Goal: Information Seeking & Learning: Learn about a topic

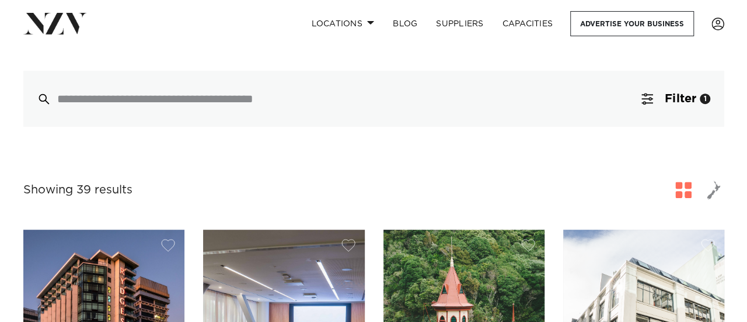
scroll to position [277, 0]
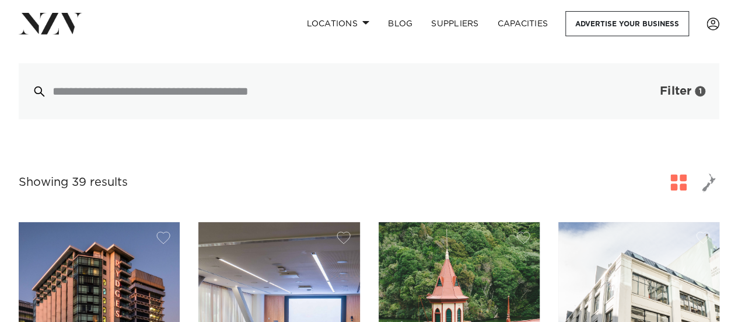
click at [661, 101] on button "Filter 1" at bounding box center [671, 91] width 97 height 56
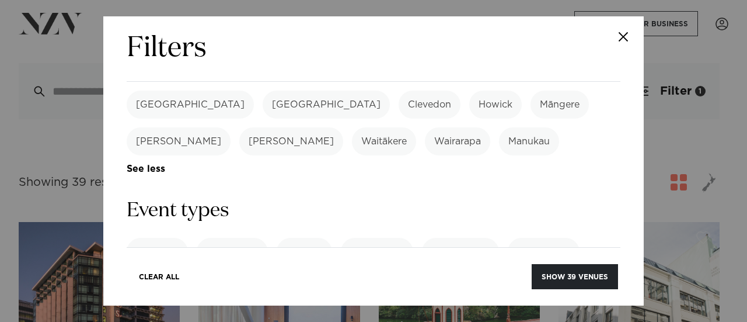
scroll to position [454, 0]
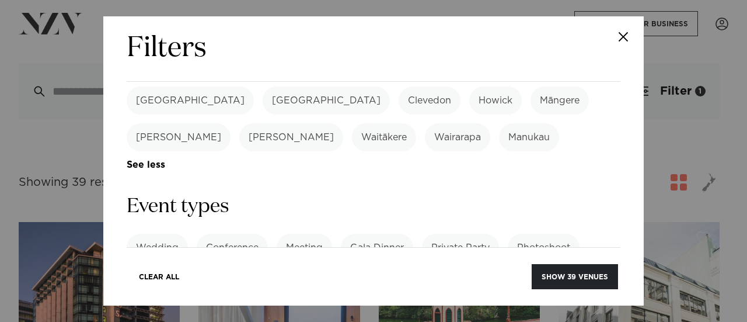
click at [522, 279] on link "See more" at bounding box center [567, 284] width 91 height 10
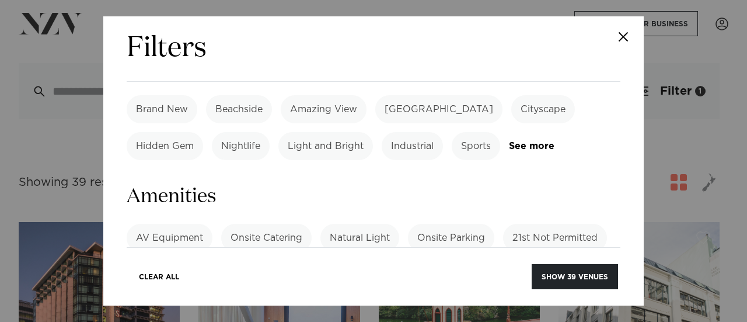
scroll to position [842, 0]
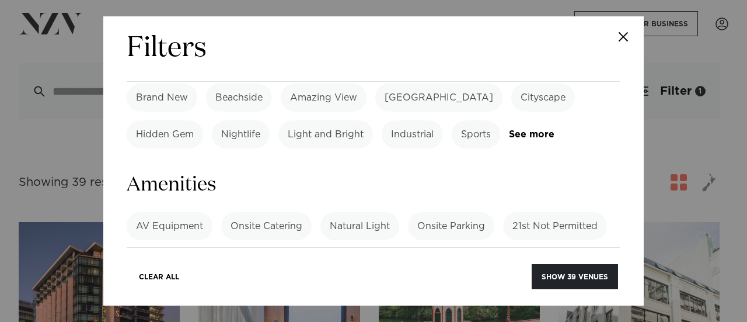
click at [170, 212] on label "AV Equipment" at bounding box center [170, 226] width 86 height 28
click at [573, 282] on button "Show 21 venues" at bounding box center [575, 276] width 85 height 25
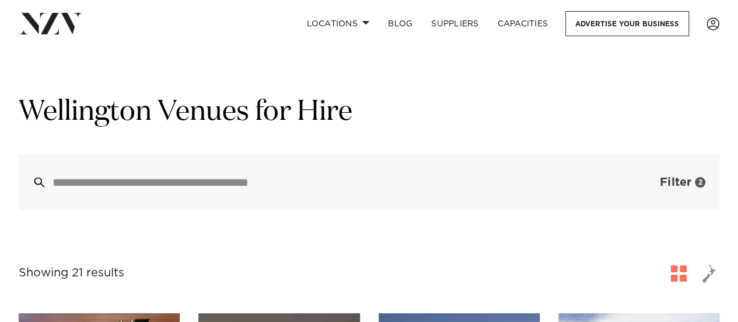
click at [682, 177] on span "Filter" at bounding box center [676, 182] width 32 height 12
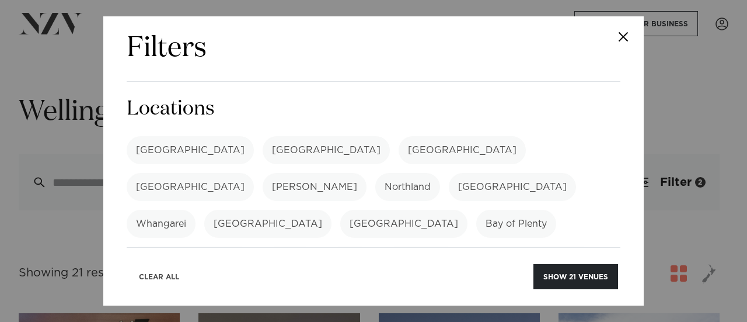
drag, startPoint x: 613, startPoint y: 97, endPoint x: 151, endPoint y: 282, distance: 497.7
click at [151, 282] on button "Clear All" at bounding box center [159, 276] width 60 height 25
click at [263, 163] on label "[GEOGRAPHIC_DATA]" at bounding box center [326, 150] width 127 height 28
click at [574, 277] on button "Show 39 venues" at bounding box center [575, 276] width 86 height 25
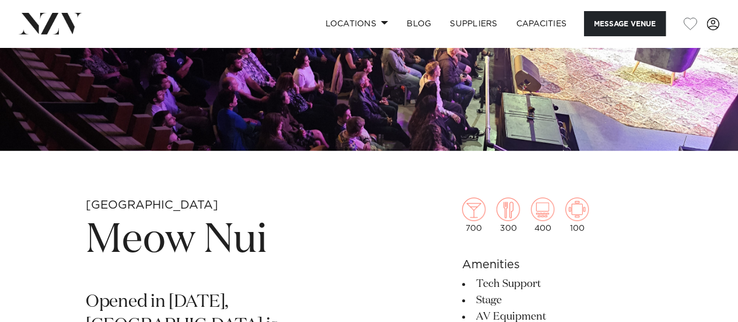
scroll to position [267, 0]
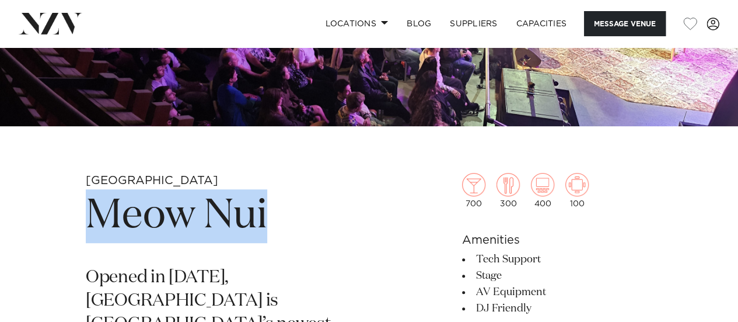
drag, startPoint x: 299, startPoint y: 202, endPoint x: 90, endPoint y: 219, distance: 209.6
click at [90, 219] on h1 "Meow Nui" at bounding box center [233, 216] width 294 height 54
copy h1 "Meow Nui"
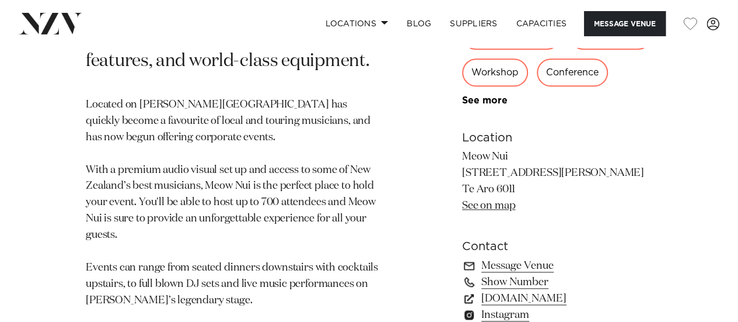
scroll to position [668, 0]
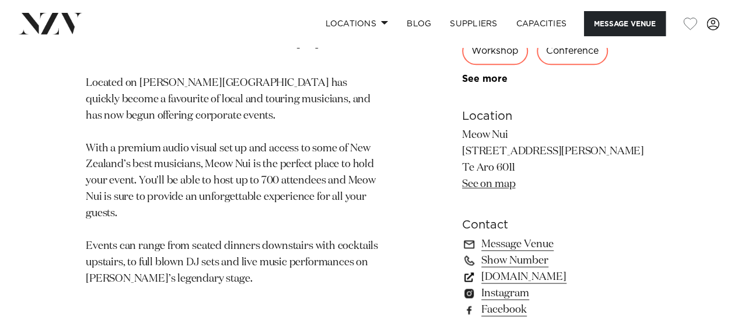
click at [516, 285] on link "www.meownui.com" at bounding box center [557, 276] width 190 height 16
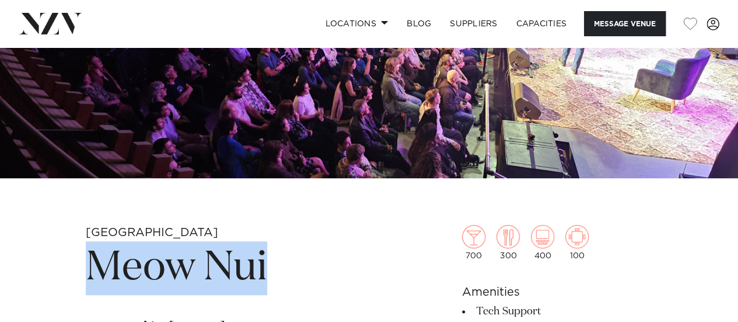
scroll to position [0, 0]
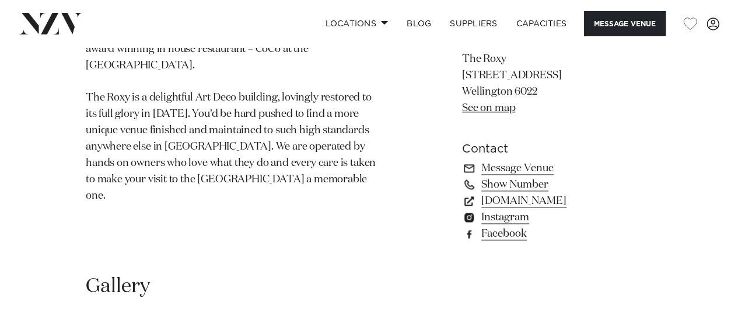
scroll to position [753, 0]
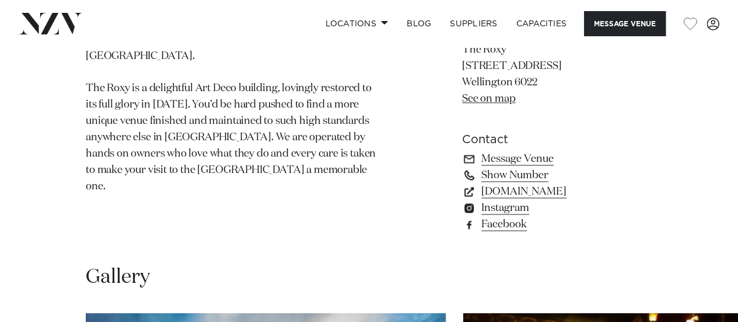
click at [586, 179] on link "Show Number" at bounding box center [557, 175] width 190 height 16
click at [575, 191] on link "www.roxycinema.co.nz" at bounding box center [557, 191] width 190 height 16
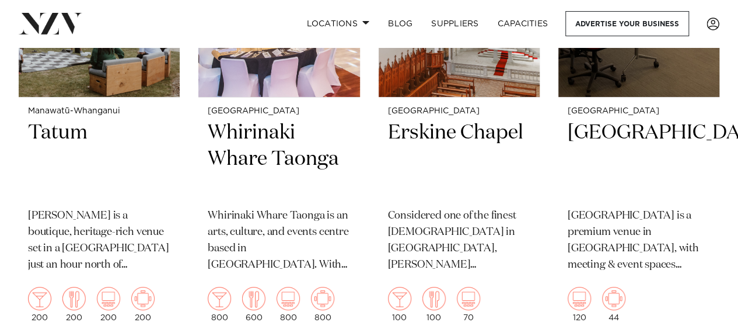
scroll to position [2034, 0]
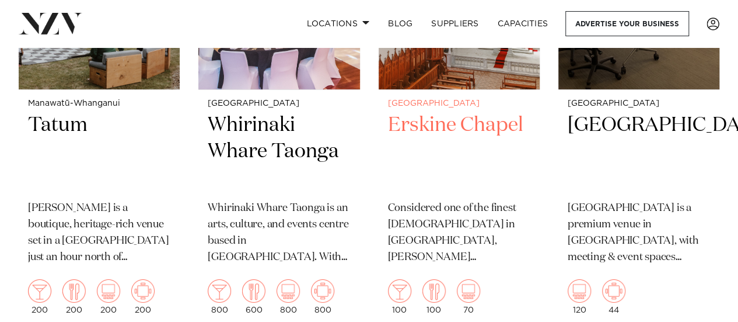
drag, startPoint x: 747, startPoint y: 118, endPoint x: 458, endPoint y: 169, distance: 292.8
click at [458, 169] on h2 "Erskine Chapel" at bounding box center [459, 151] width 142 height 79
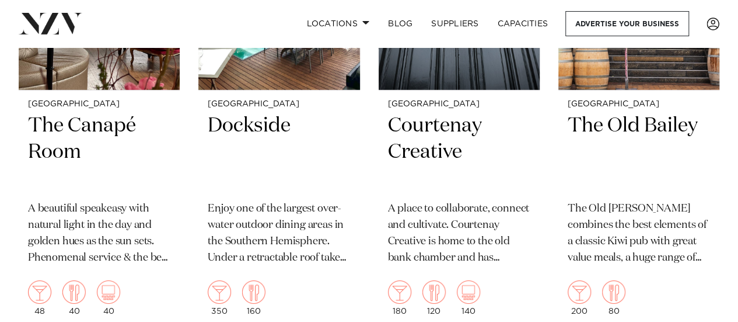
scroll to position [0, 0]
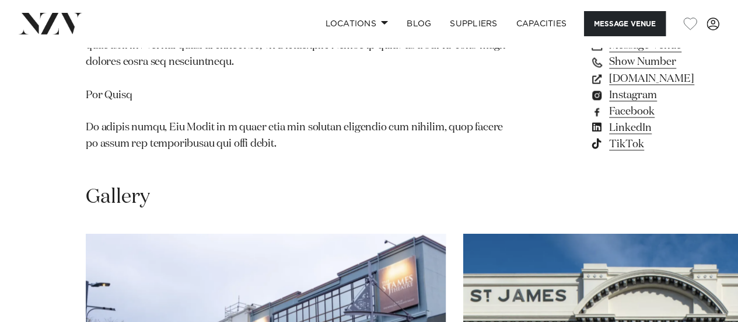
scroll to position [1035, 0]
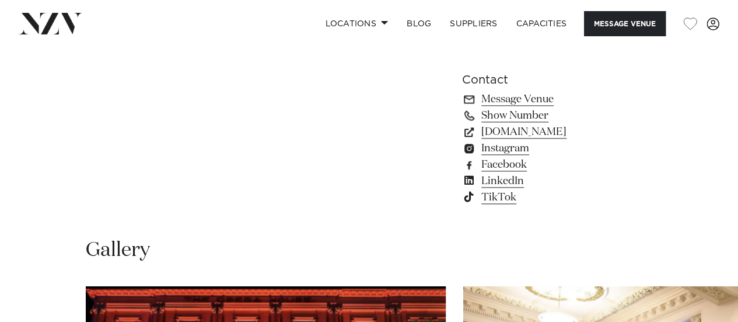
scroll to position [831, 0]
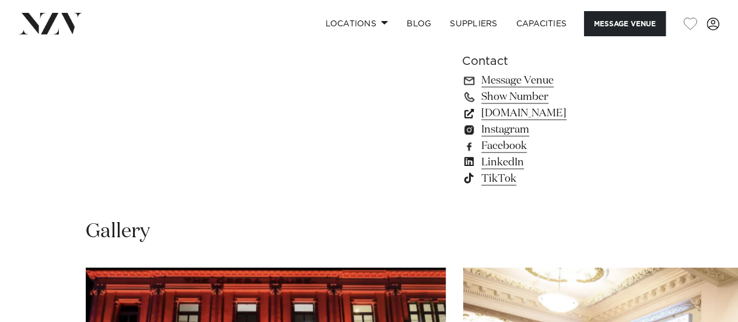
click at [504, 110] on link "[DOMAIN_NAME]" at bounding box center [557, 113] width 190 height 16
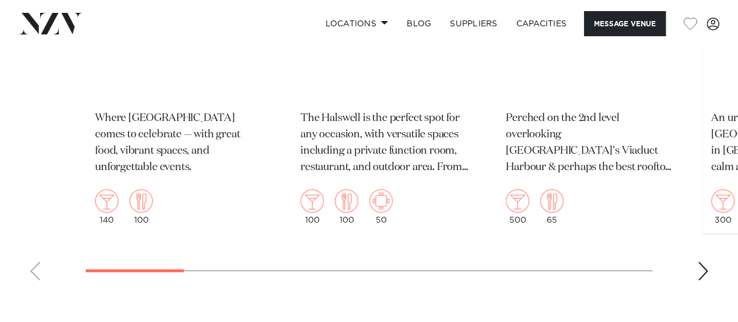
scroll to position [1715, 0]
